Goal: Ask a question

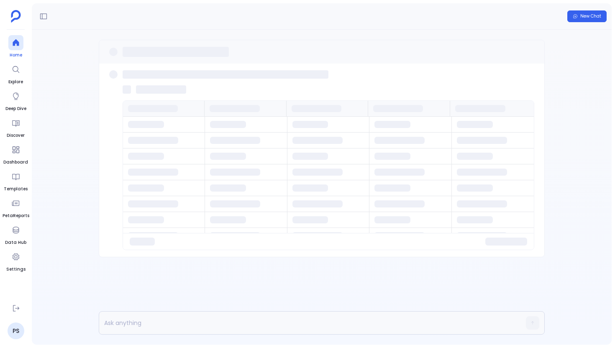
click at [12, 46] on icon at bounding box center [16, 42] width 8 height 8
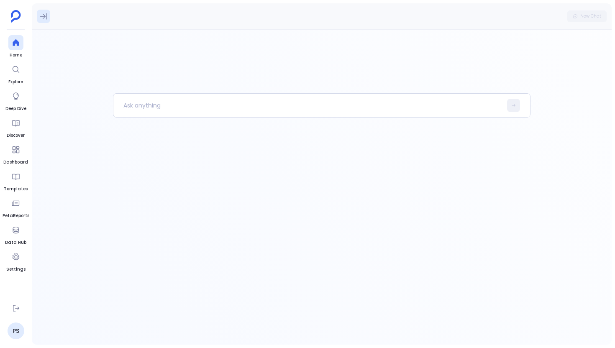
click at [44, 22] on button at bounding box center [43, 16] width 13 height 13
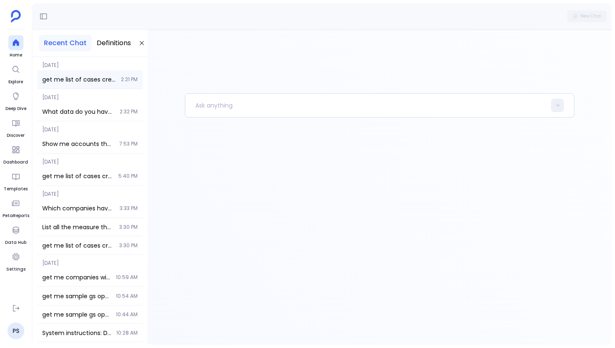
click at [83, 81] on span "get me list of cases created date in last year, not source created date" at bounding box center [79, 79] width 74 height 8
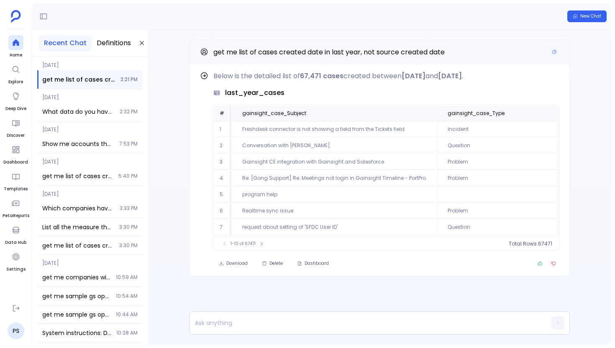
click at [323, 47] on p "get me list of cases created date in last year, not source created date" at bounding box center [328, 52] width 231 height 11
